Goal: Find specific page/section: Find specific page/section

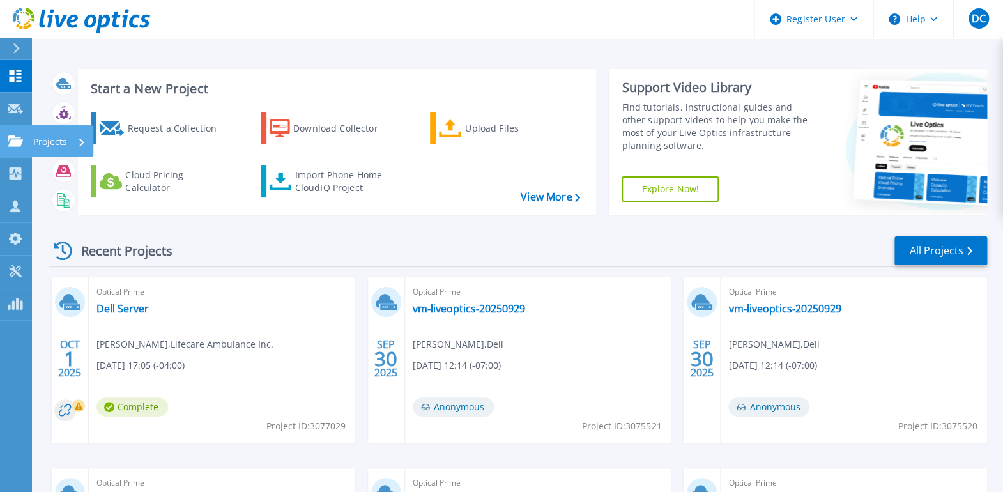
click at [10, 136] on icon at bounding box center [15, 140] width 15 height 11
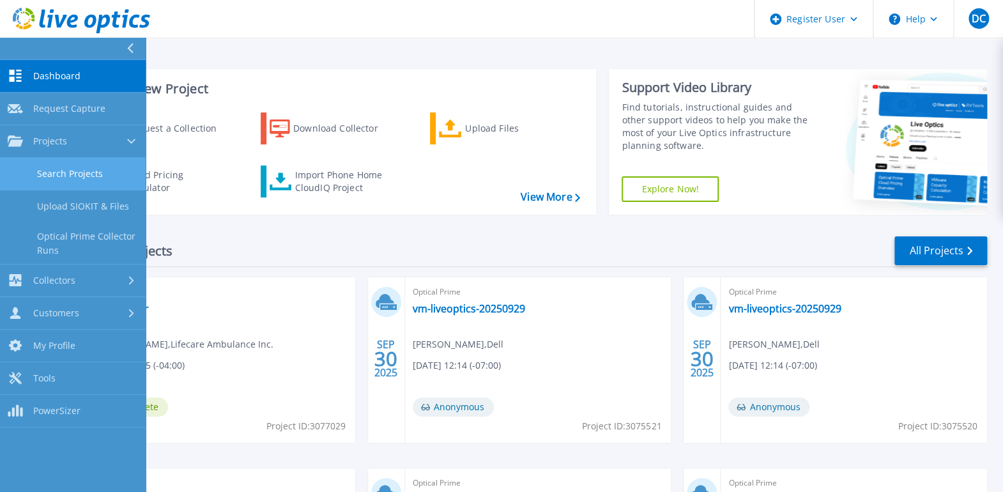
click at [72, 160] on link "Search Projects" at bounding box center [73, 174] width 146 height 33
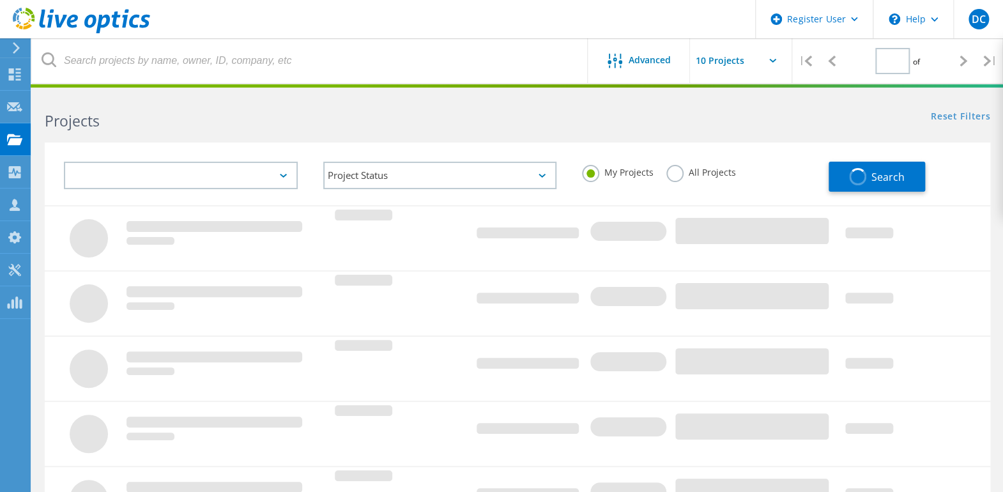
type input "1"
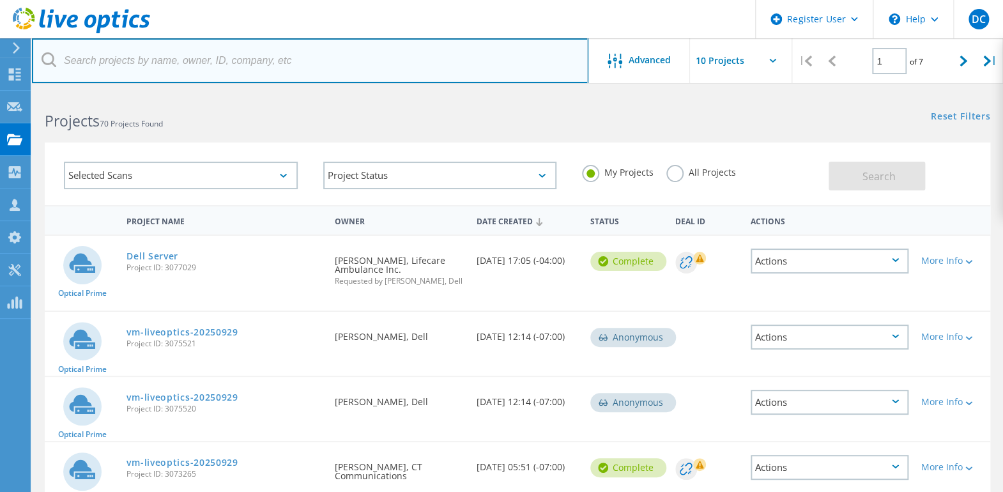
click at [296, 65] on input "text" at bounding box center [310, 60] width 556 height 45
paste input "[PERSON_NAME][EMAIL_ADDRESS][PERSON_NAME][DOMAIN_NAME][US_STATE]"
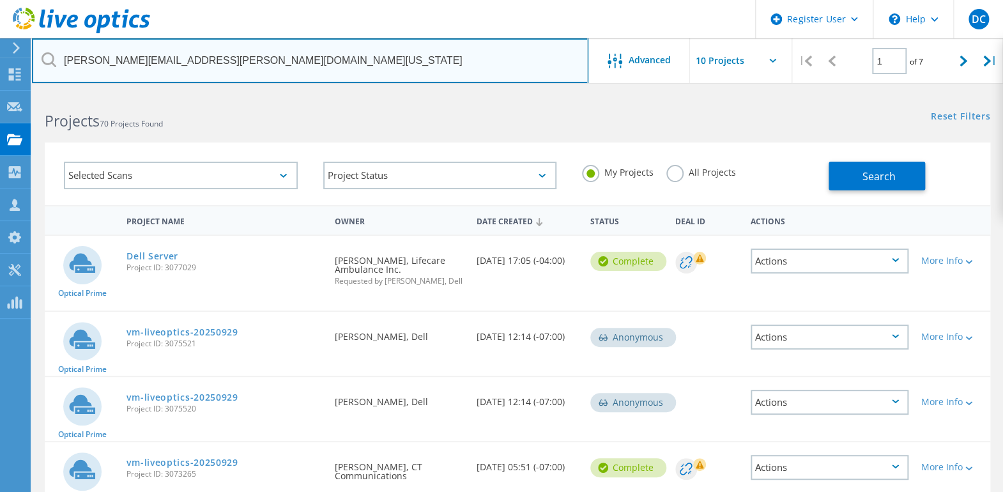
type input "[PERSON_NAME][EMAIL_ADDRESS][PERSON_NAME][DOMAIN_NAME][US_STATE]"
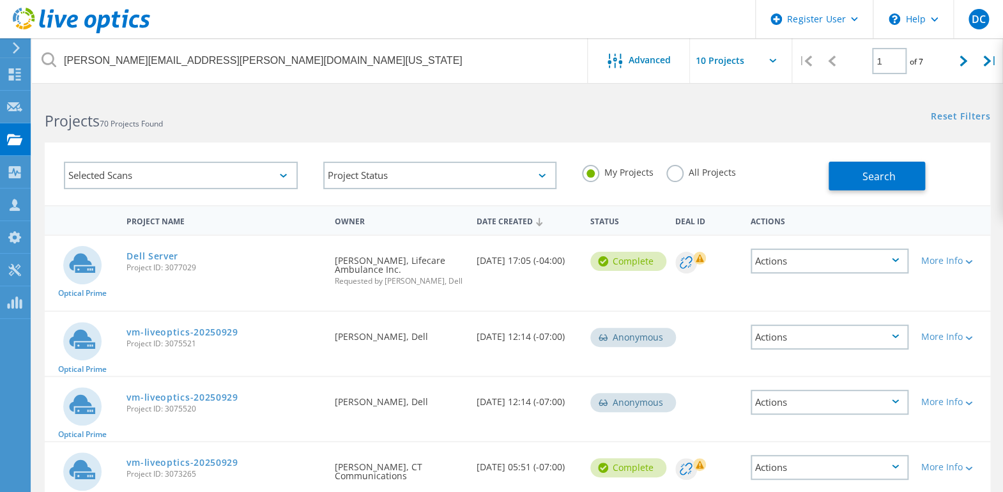
click at [429, 111] on h2 "Projects 70 Projects Found" at bounding box center [275, 120] width 460 height 21
click at [687, 175] on label "All Projects" at bounding box center [701, 171] width 70 height 12
click at [0, 0] on input "All Projects" at bounding box center [0, 0] width 0 height 0
click at [880, 166] on button "Search" at bounding box center [876, 176] width 96 height 29
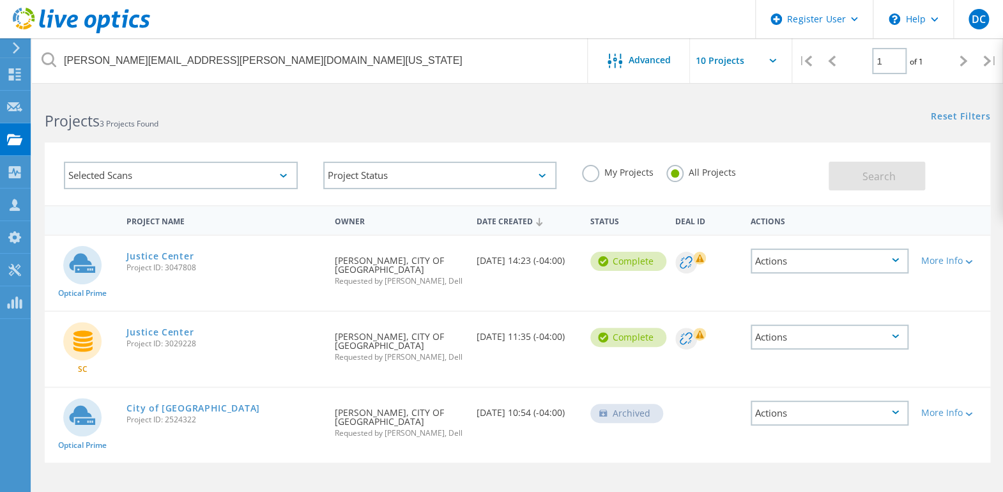
click at [586, 96] on div "Reset Filters Show Filters" at bounding box center [759, 105] width 485 height 24
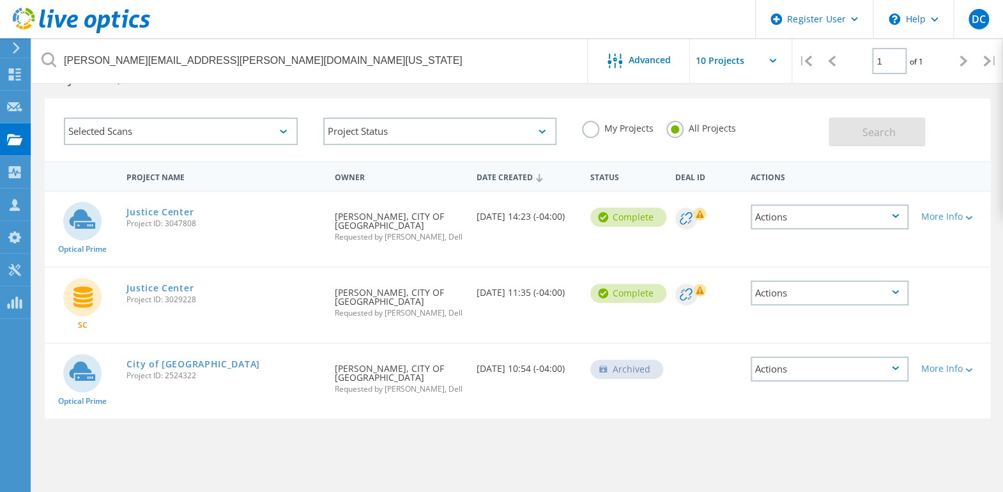
scroll to position [96, 0]
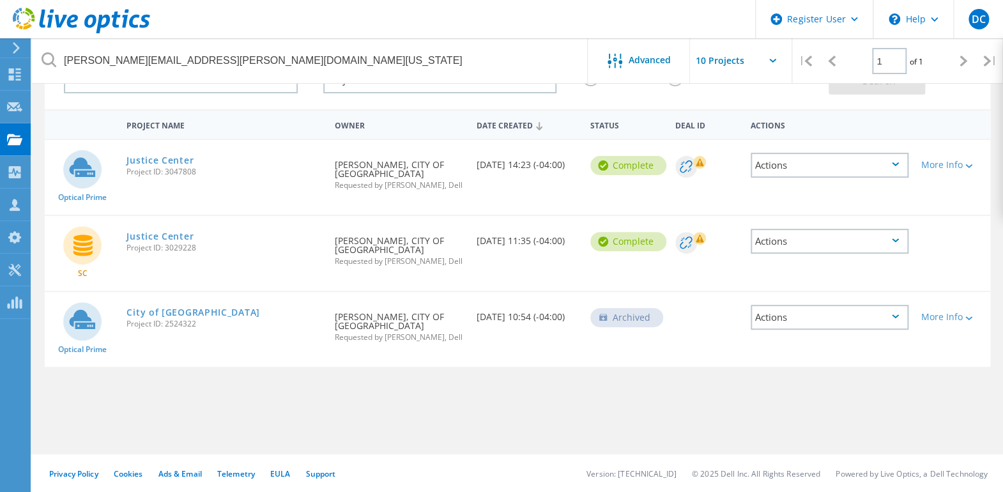
click at [563, 219] on div "Date Created 08/26/2025, 11:35 (-04:00)" at bounding box center [527, 237] width 114 height 42
